Goal: Ask a question

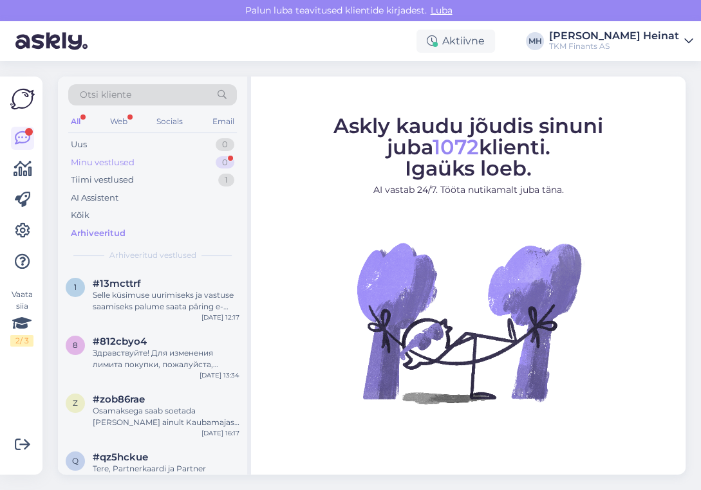
click at [120, 157] on div "Minu vestlused" at bounding box center [103, 162] width 64 height 13
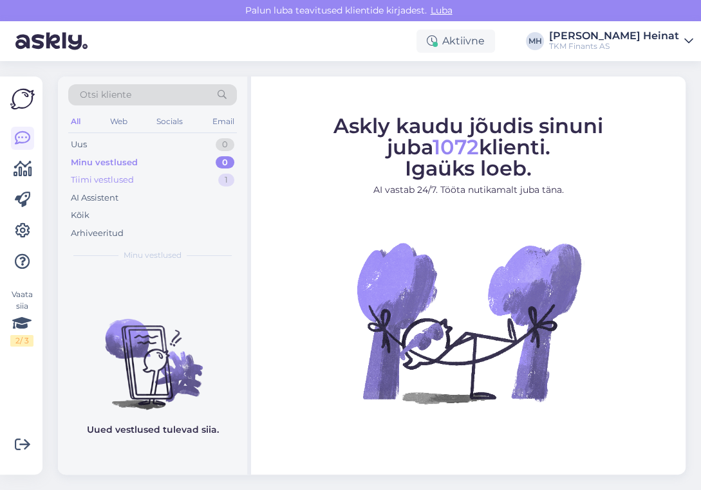
click at [116, 183] on div "Tiimi vestlused" at bounding box center [102, 180] width 63 height 13
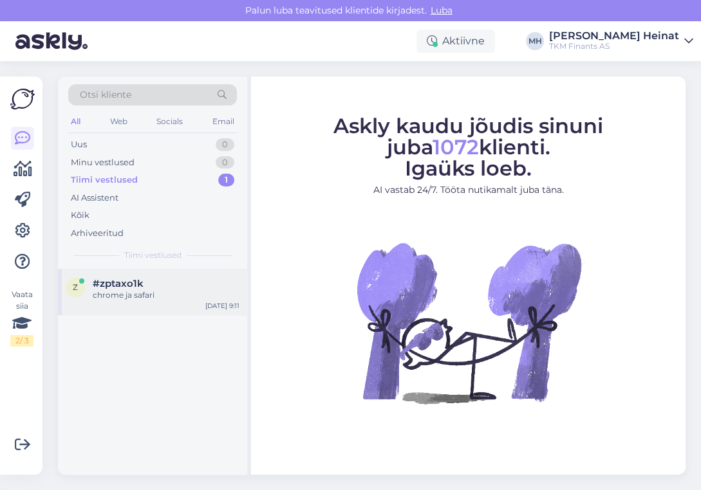
click at [141, 283] on span "#zptaxo1k" at bounding box center [118, 284] width 51 height 12
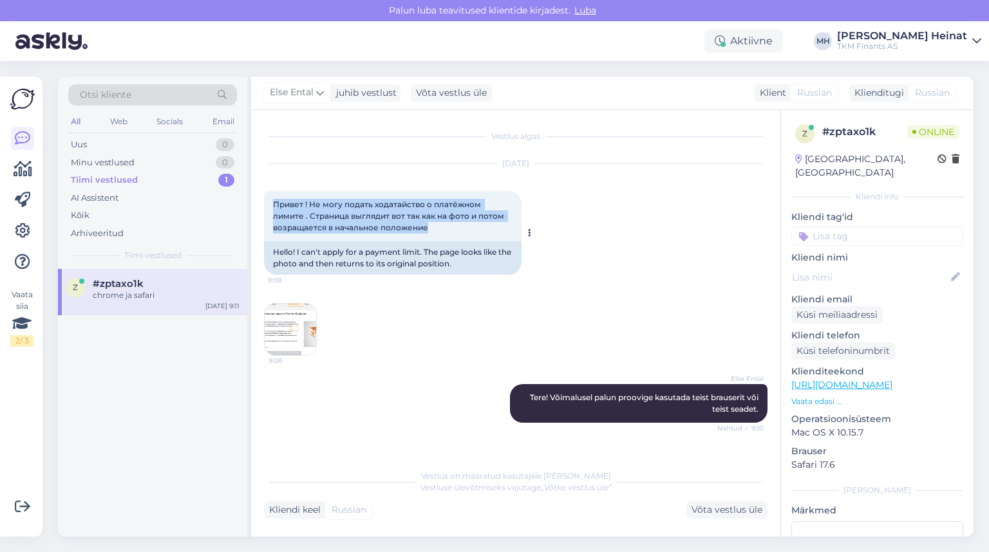
drag, startPoint x: 436, startPoint y: 229, endPoint x: 272, endPoint y: 203, distance: 165.5
click at [272, 203] on div "Привет ! Не могу подать ходатайство о платёжном лимите . Страница выглядит вот …" at bounding box center [392, 216] width 257 height 50
copy span "Привет ! Не могу подать ходатайство о платёжном лимите . Страница выглядит вот …"
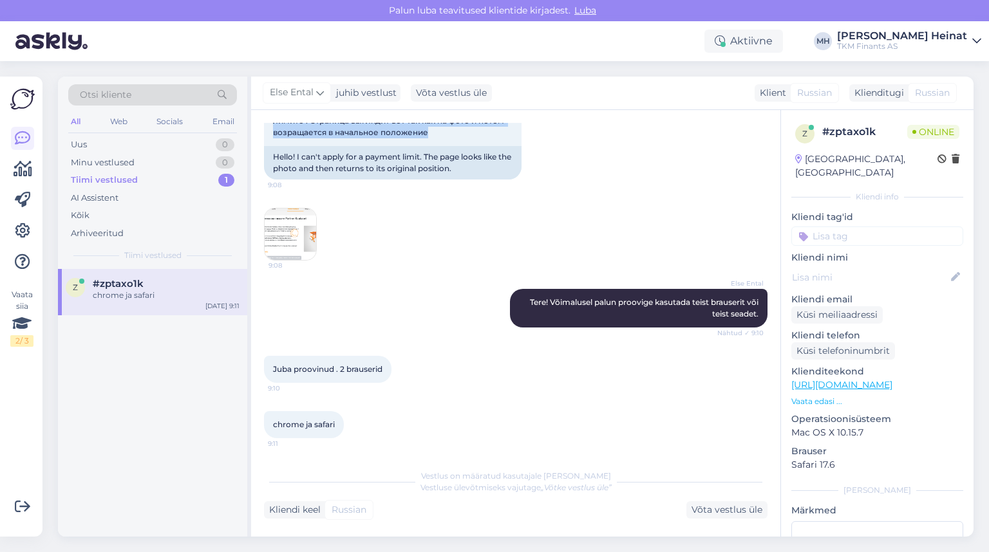
click at [269, 228] on img at bounding box center [290, 234] width 51 height 51
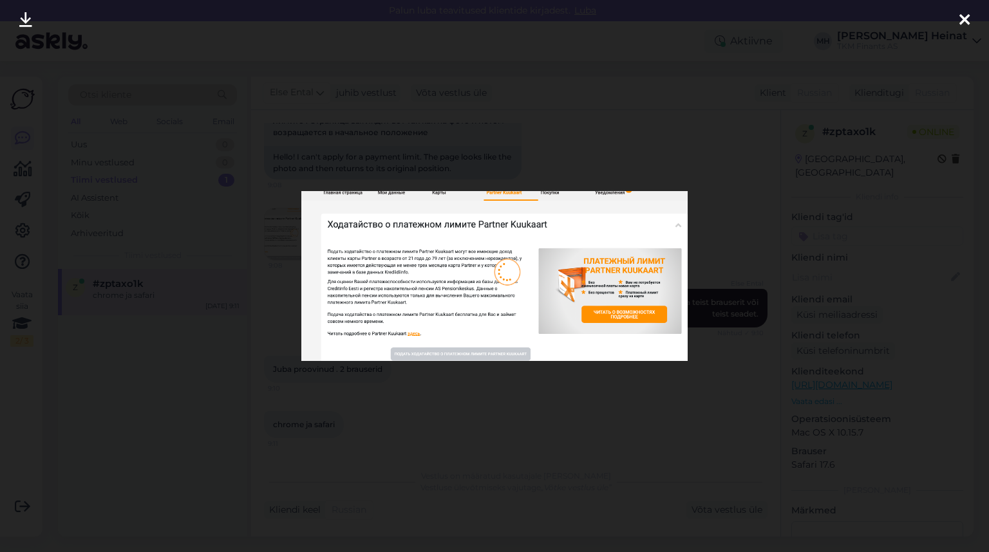
click at [358, 18] on icon at bounding box center [964, 20] width 10 height 17
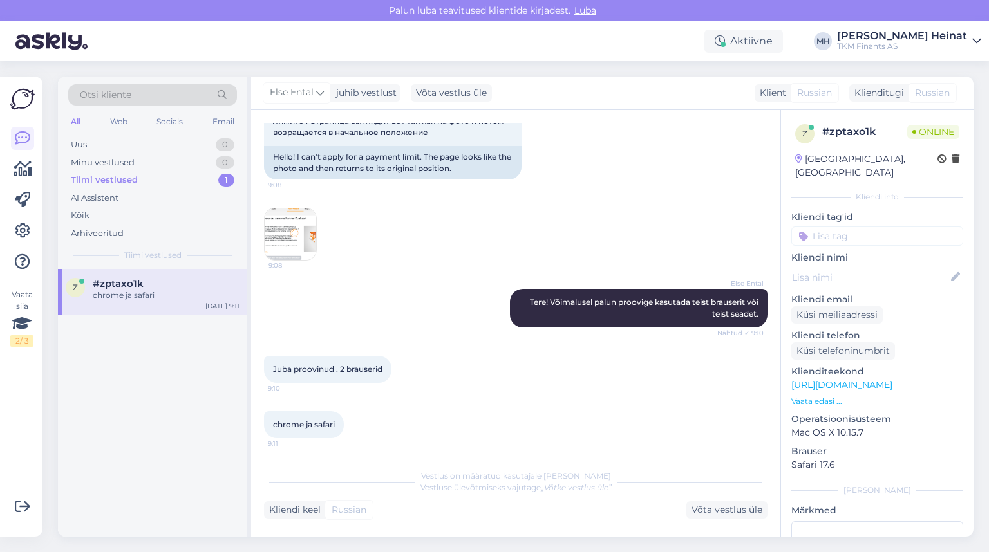
click at [291, 229] on img at bounding box center [290, 234] width 51 height 51
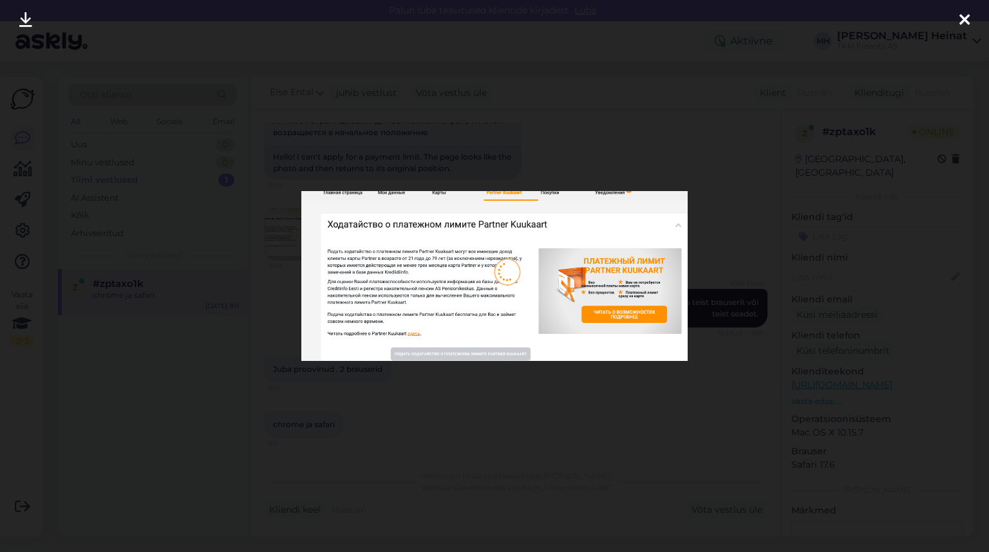
click at [358, 19] on icon at bounding box center [964, 20] width 10 height 17
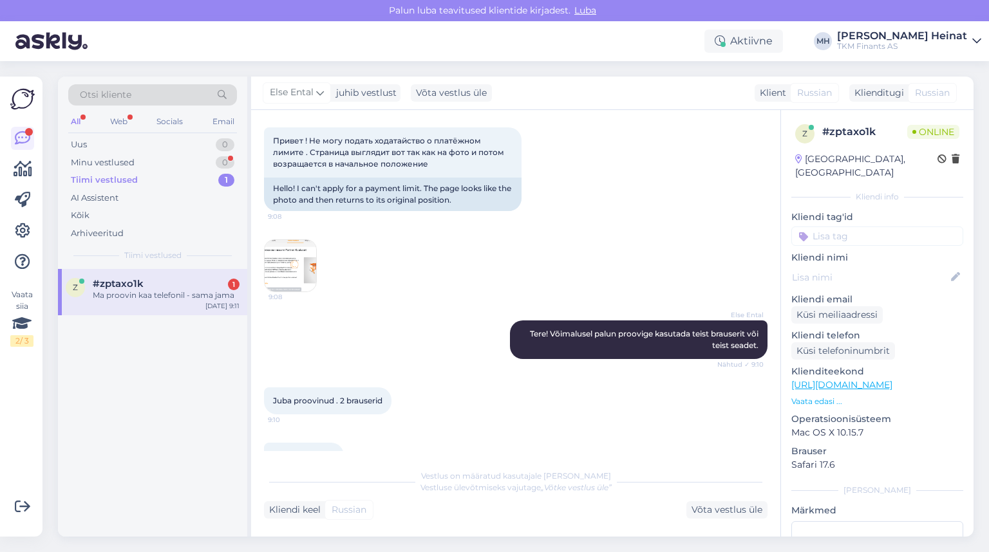
scroll to position [0, 0]
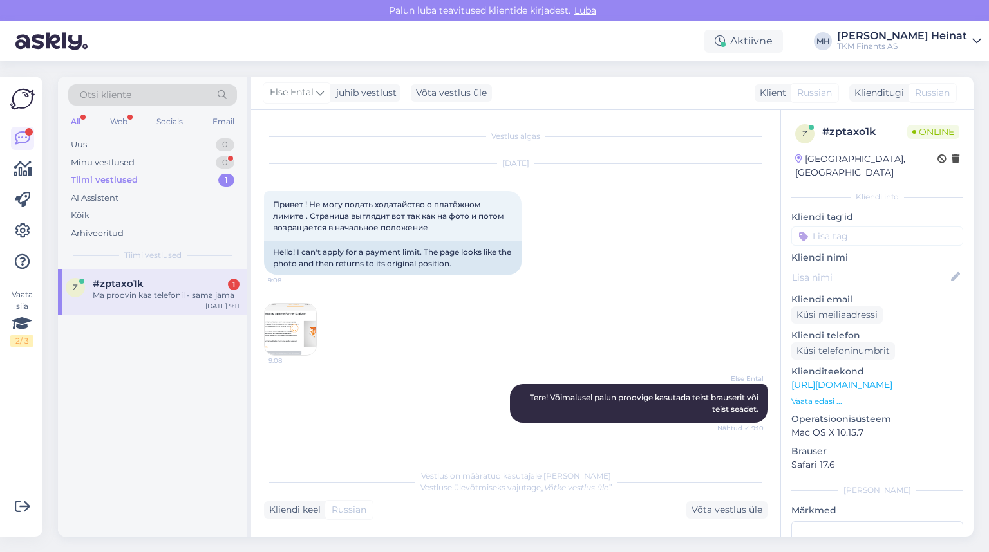
click at [296, 331] on img at bounding box center [290, 329] width 51 height 51
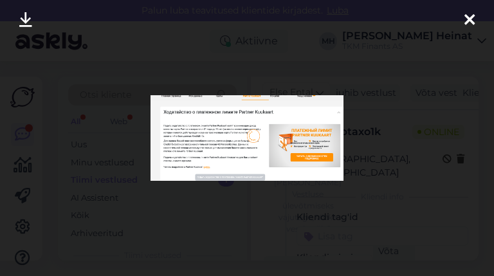
click at [255, 163] on img at bounding box center [247, 137] width 193 height 85
click at [358, 19] on icon at bounding box center [470, 20] width 10 height 17
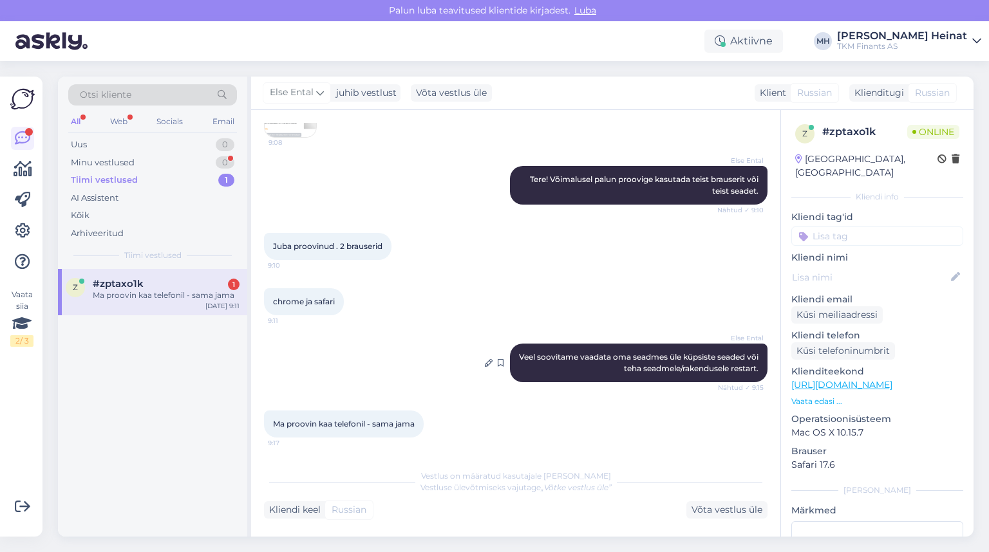
scroll to position [12, 0]
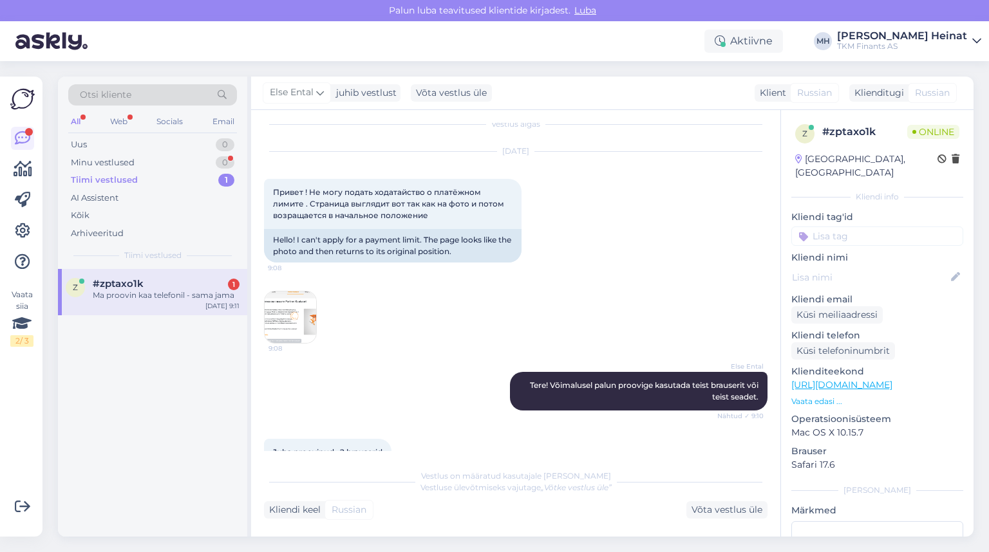
click at [276, 326] on img at bounding box center [290, 317] width 51 height 51
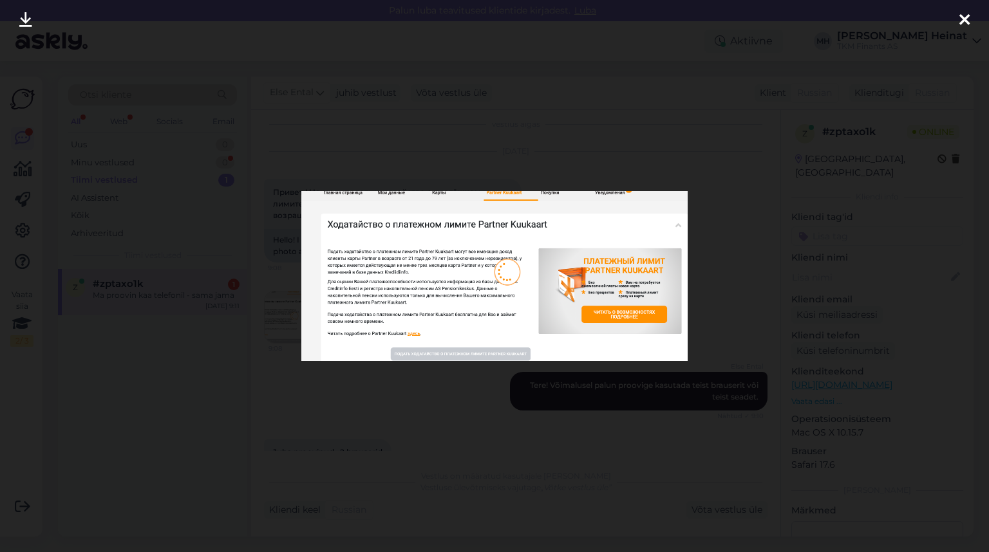
click at [358, 158] on div at bounding box center [494, 276] width 989 height 552
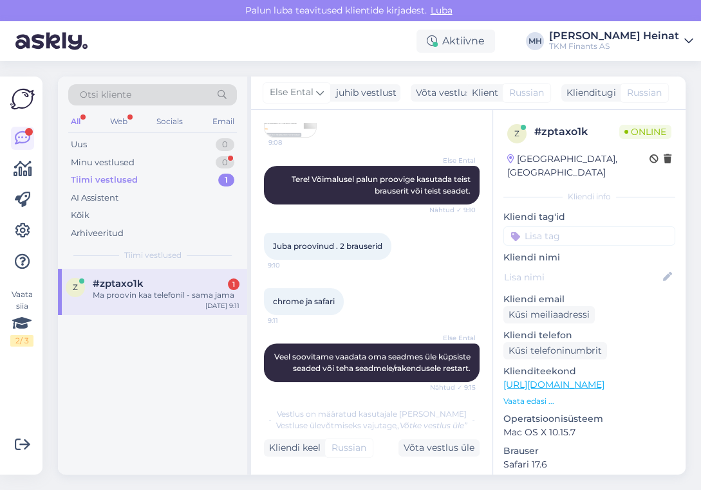
scroll to position [315, 0]
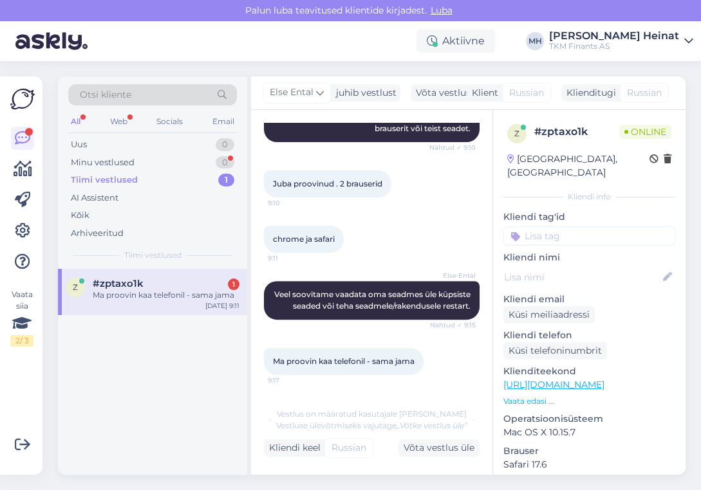
click at [158, 293] on div "Ma proovin kaa telefonil - sama jama" at bounding box center [166, 296] width 147 height 12
click at [124, 162] on div "Minu vestlused" at bounding box center [103, 162] width 64 height 13
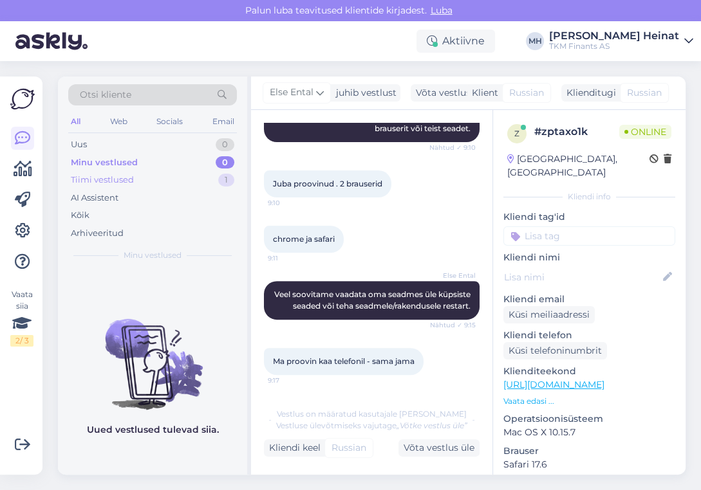
click at [127, 176] on div "Tiimi vestlused" at bounding box center [102, 180] width 63 height 13
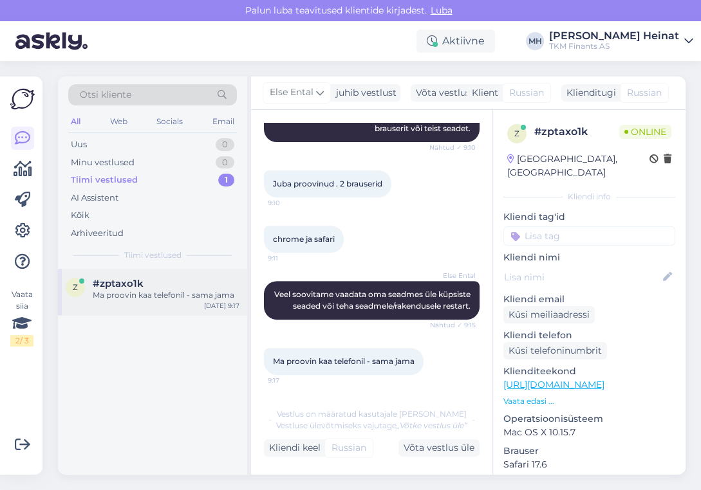
click at [197, 290] on div "Ma proovin kaa telefonil - sama jama" at bounding box center [166, 296] width 147 height 12
